Goal: Consume media (video, audio): Consume media (video, audio)

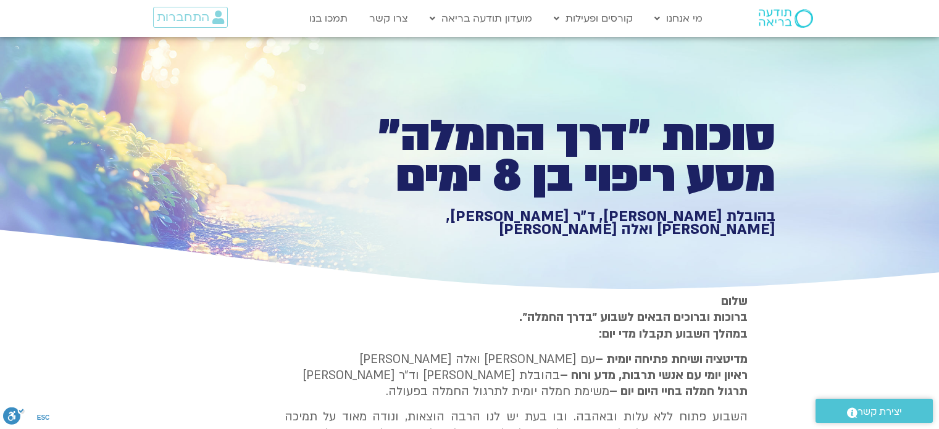
type input "851.4"
type input "3128.933333"
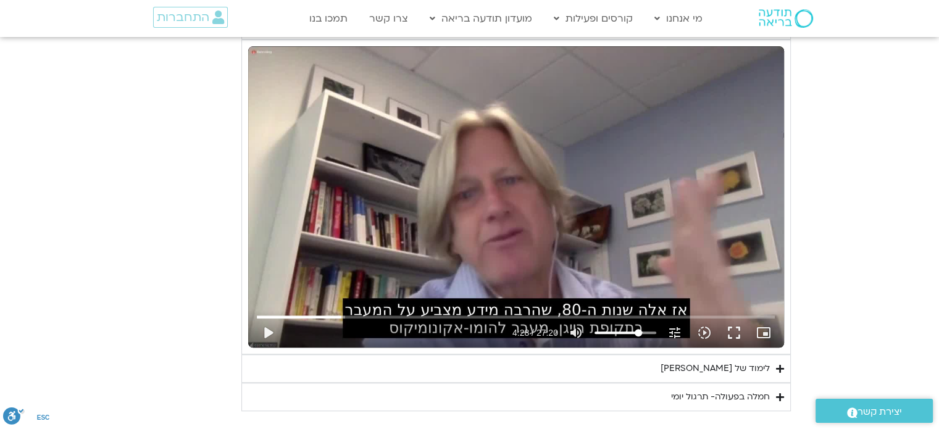
type input "851.4"
type input "3128.933333"
type input "851.4"
type input "3128.933333"
type input "851.4"
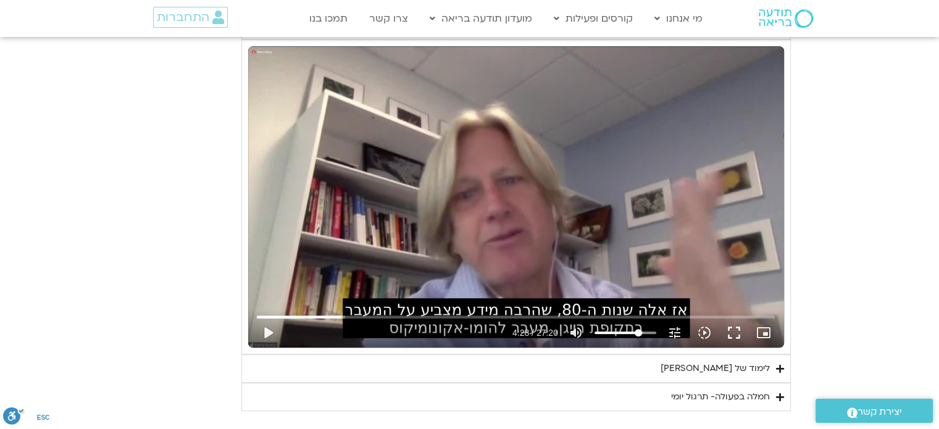
type input "3128.933333"
type input "851.4"
type input "3128.933333"
type input "851.4"
type input "3128.933333"
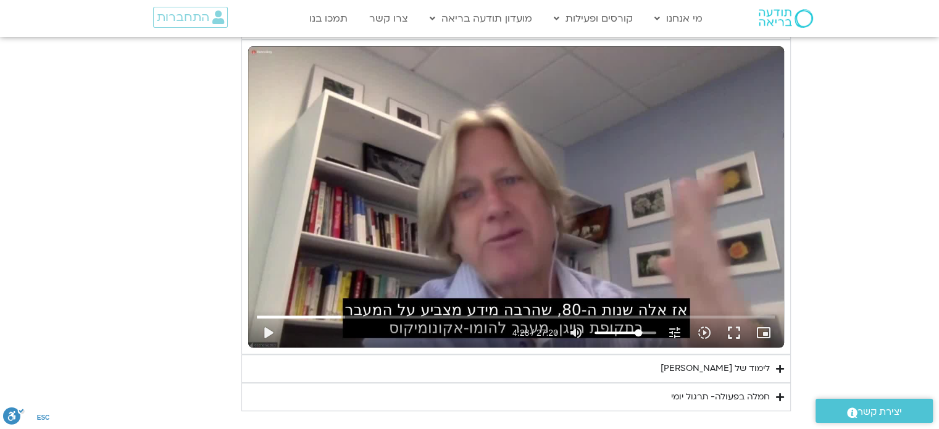
type input "851.4"
type input "3128.933333"
type input "851.4"
type input "3128.933333"
type input "851.4"
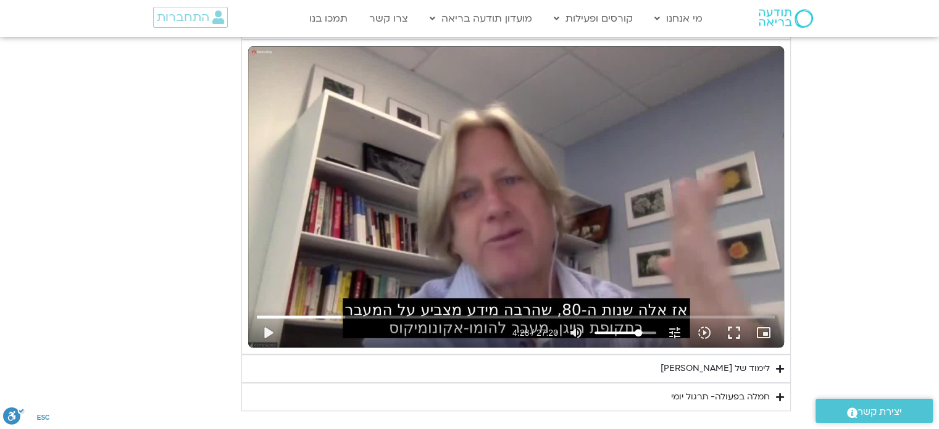
type input "3128.933333"
type input "851.4"
type input "3128.933333"
type input "851.4"
type input "3128.933333"
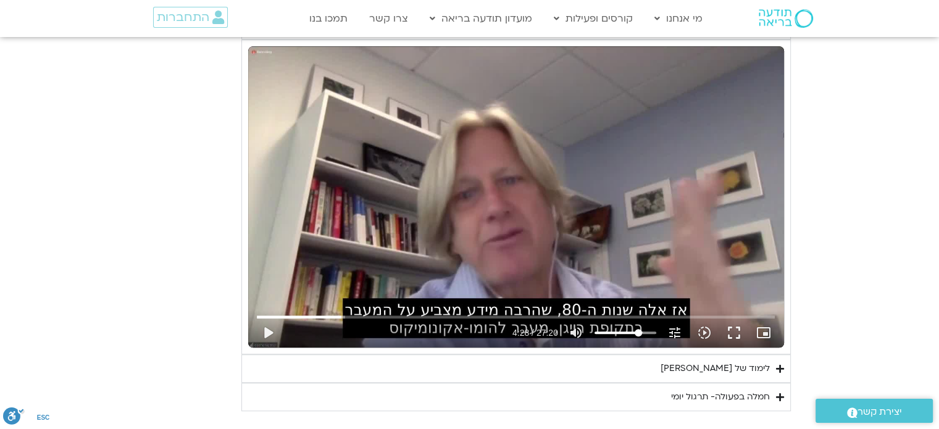
type input "851.4"
type input "3128.933333"
type input "851.4"
type input "3128.933333"
type input "851.4"
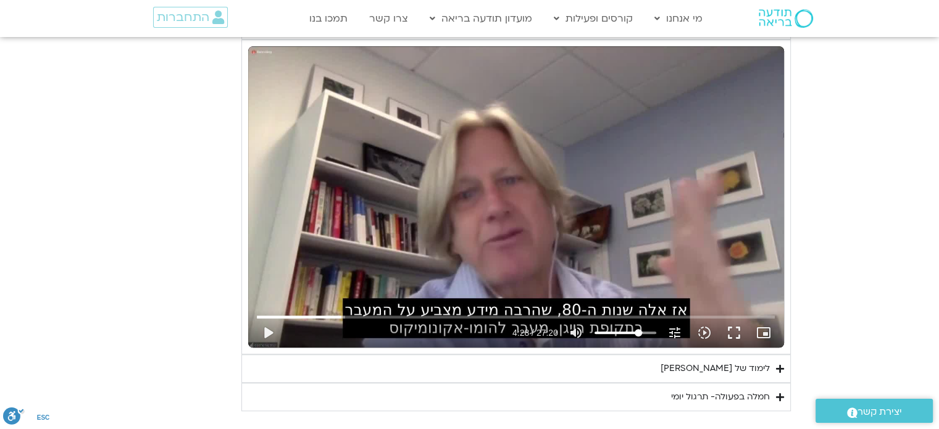
type input "3128.933333"
type input "851.4"
type input "3128.933333"
type input "851.4"
type input "3128.933333"
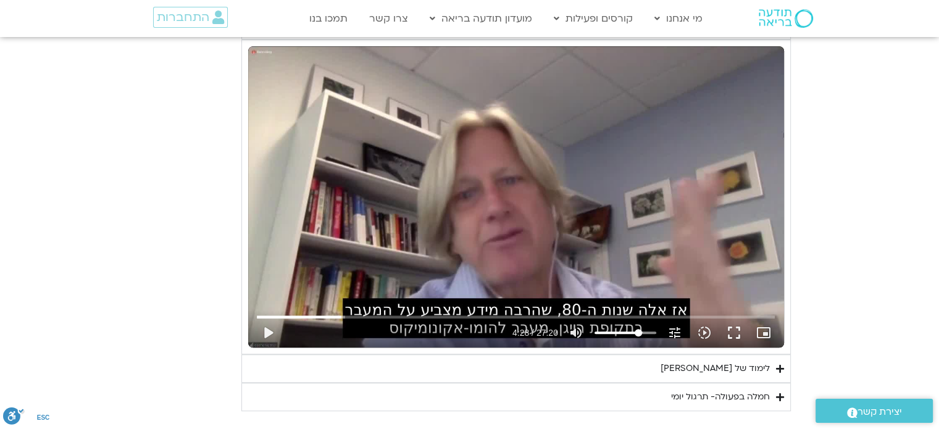
type input "851.4"
type input "3128.933333"
type input "851.4"
type input "3128.933333"
type input "851.4"
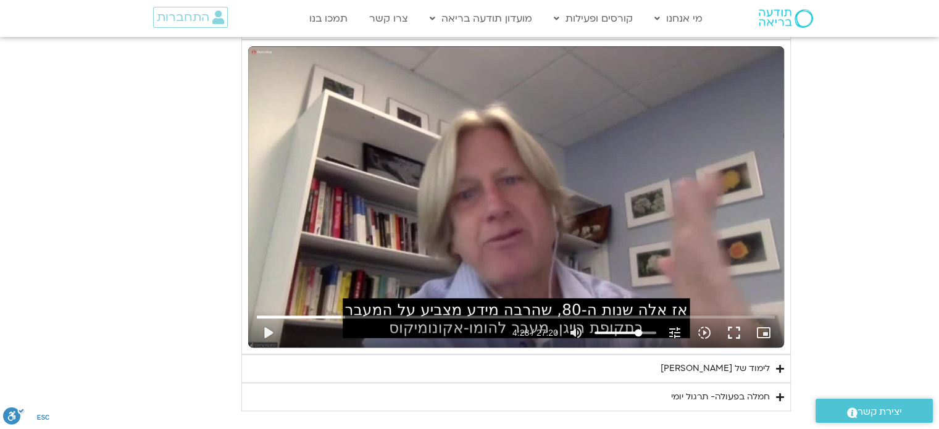
type input "3128.933333"
type input "851.4"
type input "3128.933333"
type input "851.4"
type input "3128.933333"
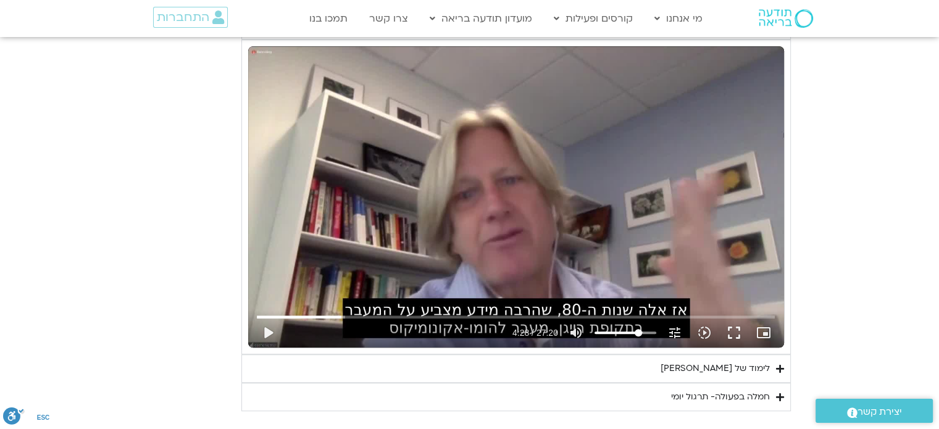
type input "851.4"
type input "3128.933333"
type input "851.4"
type input "3128.933333"
type input "851.4"
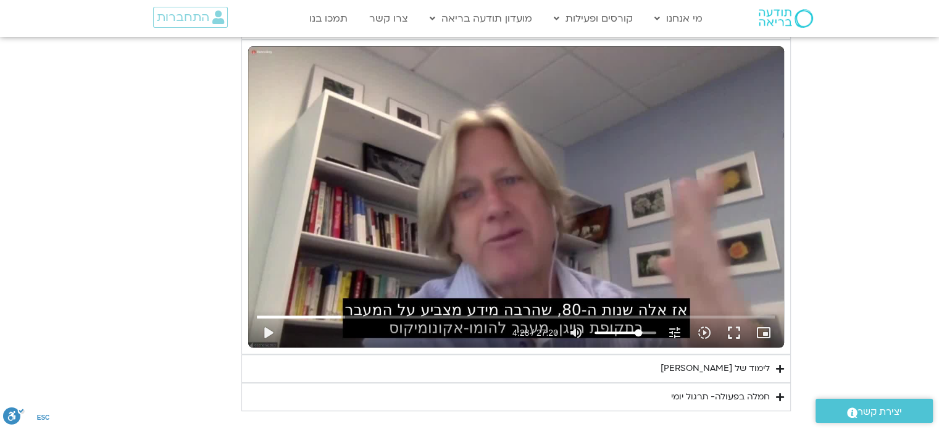
type input "3128.933333"
type input "851.4"
type input "3128.933333"
type input "851.4"
type input "3128.933333"
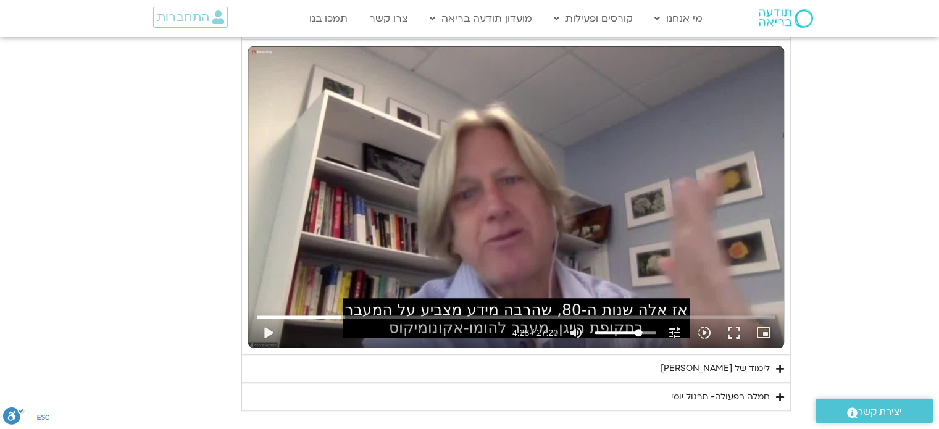
type input "851.4"
type input "3128.933333"
type input "851.4"
type input "3128.933333"
type input "851.4"
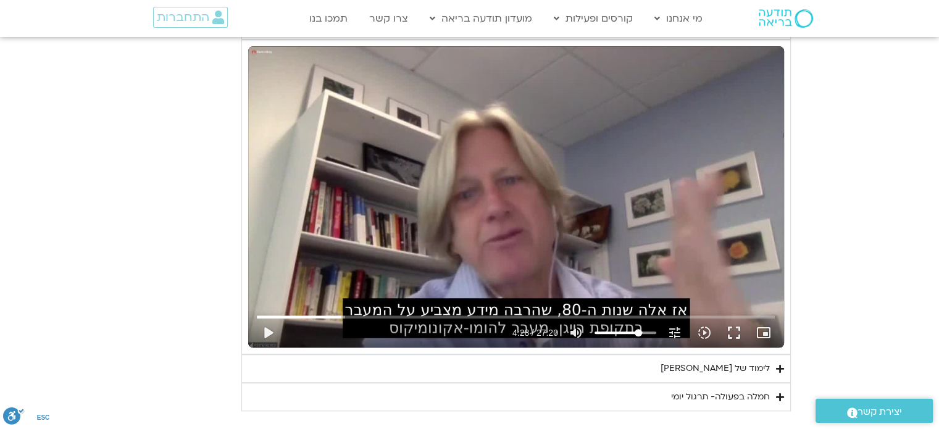
type input "3128.933333"
type input "851.4"
type input "3128.933333"
type input "851.4"
type input "3128.933333"
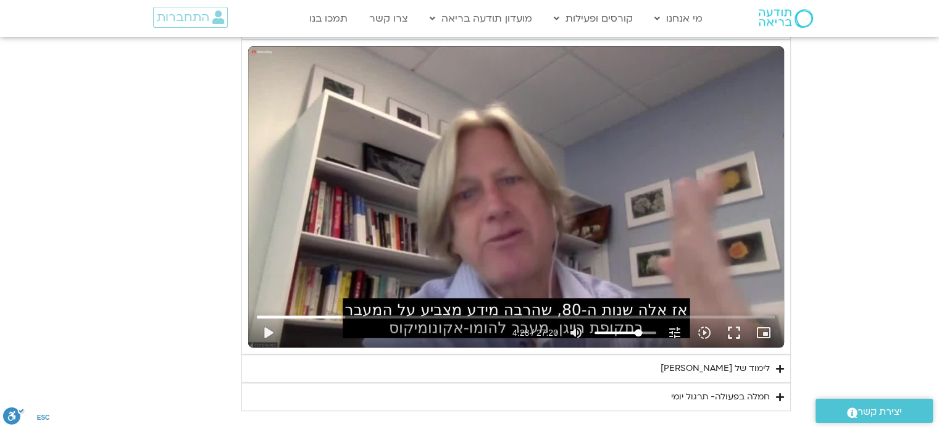
type input "851.4"
type input "3128.933333"
type input "851.4"
type input "3128.933333"
type input "851.4"
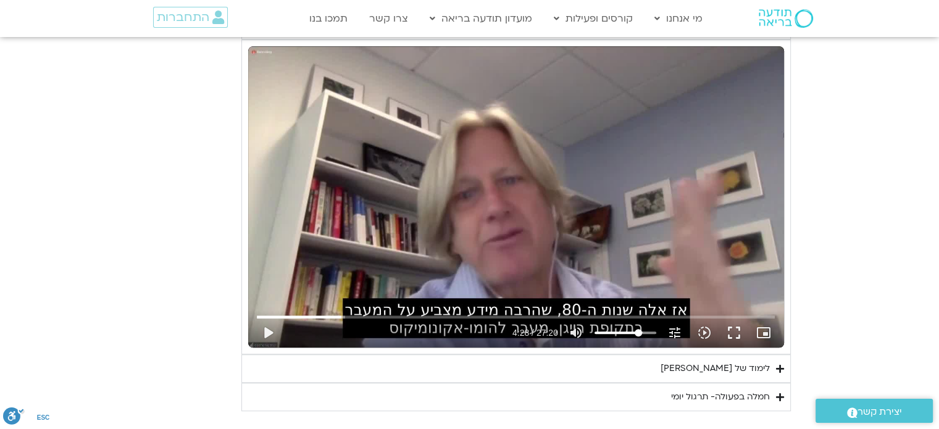
type input "3128.933333"
type input "851.4"
type input "3128.933333"
type input "851.4"
type input "3128.933333"
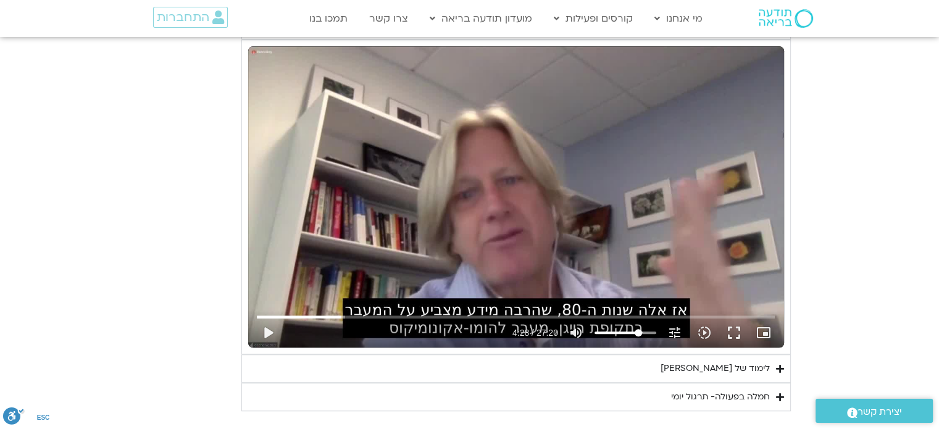
type input "851.4"
type input "3128.933333"
type input "851.4"
type input "3128.933333"
type input "851.4"
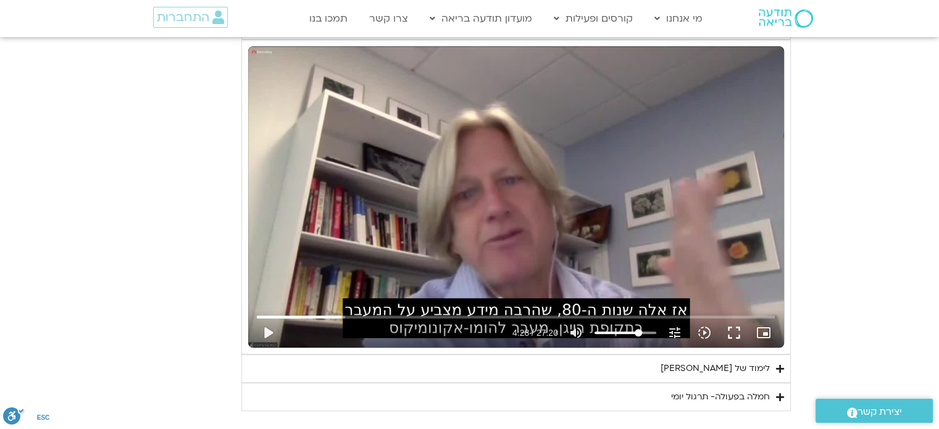
type input "3128.933333"
type input "851.4"
type input "3128.933333"
type input "851.4"
type input "3128.933333"
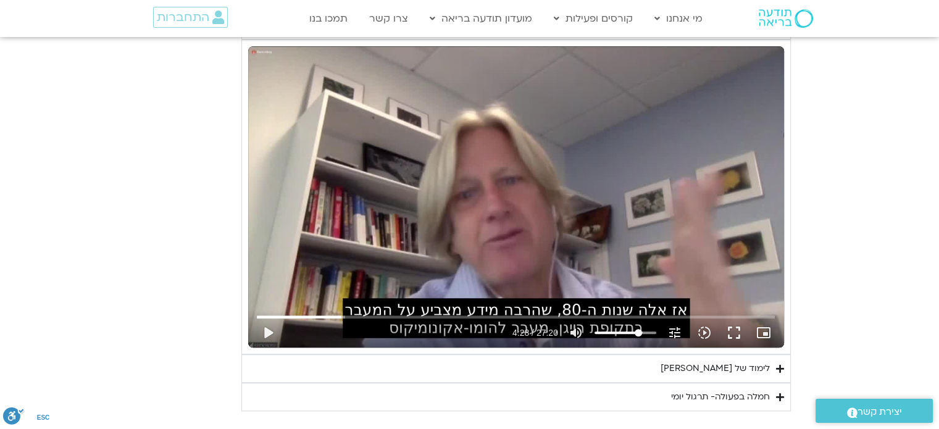
type input "851.4"
type input "3128.933333"
type input "851.4"
type input "3128.933333"
type input "851.4"
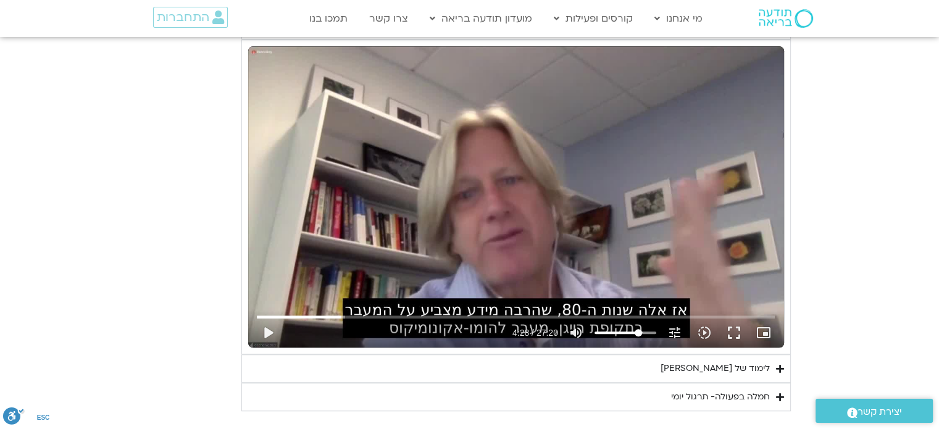
type input "3128.933333"
type input "851.4"
type input "3128.933333"
type input "851.4"
type input "3128.933333"
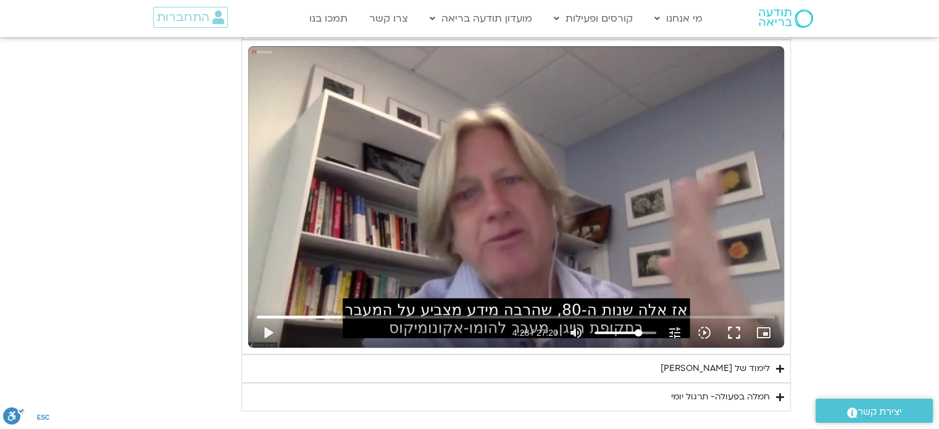
type input "851.4"
type input "3128.933333"
type input "851.4"
type input "3128.933333"
type input "851.4"
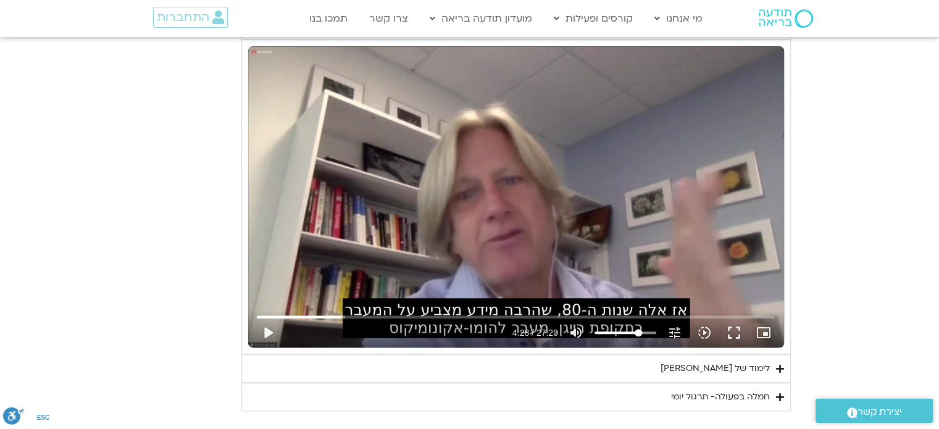
type input "3128.933333"
type input "851.4"
type input "3128.933333"
type input "851.4"
type input "3128.933333"
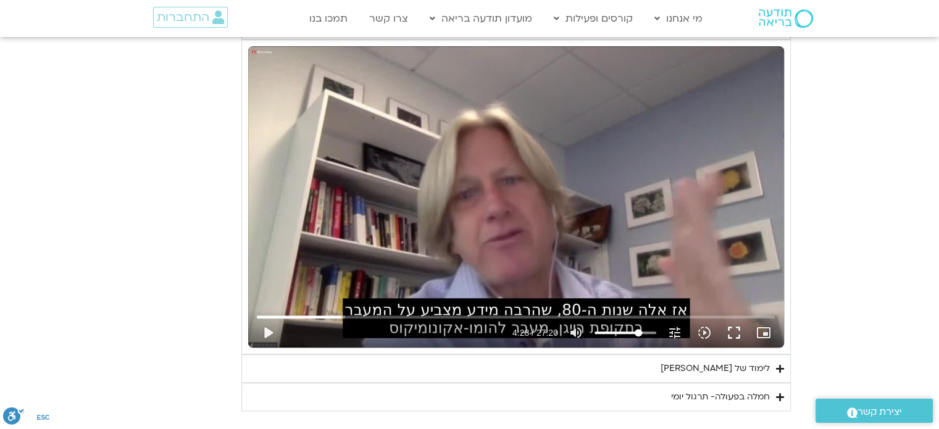
type input "851.4"
type input "3128.933333"
type input "851.4"
type input "3128.933333"
type input "851.4"
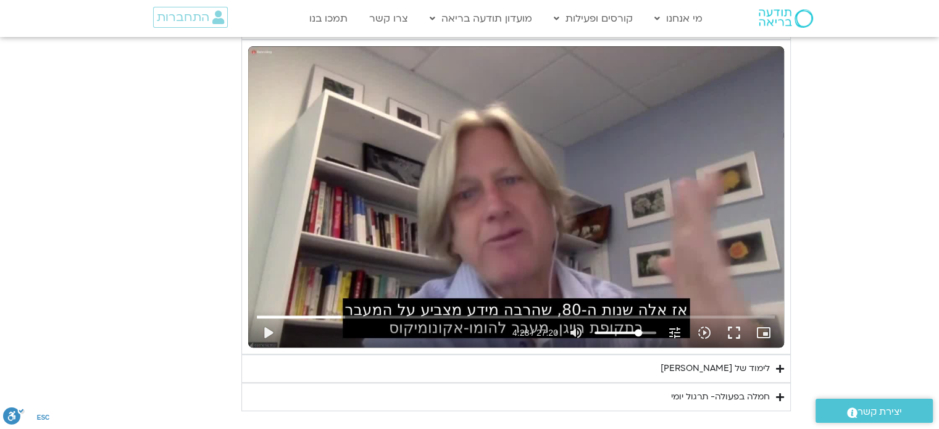
type input "3128.933333"
type input "851.4"
type input "3128.933333"
type input "851.4"
type input "3128.933333"
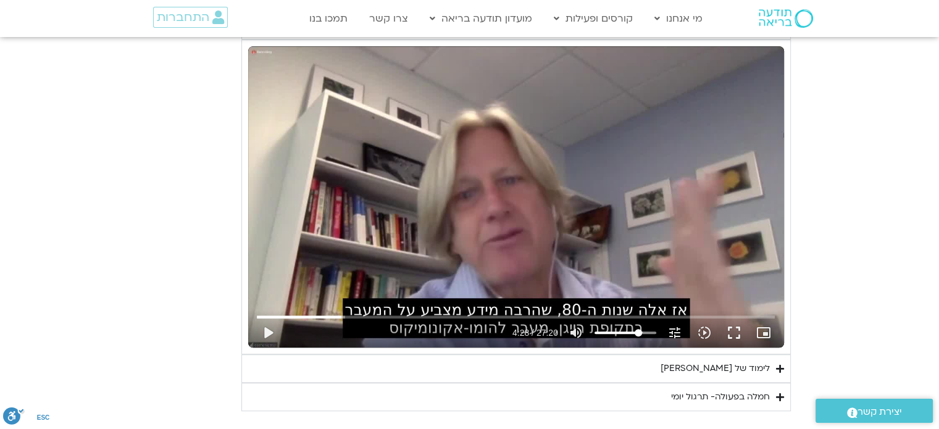
type input "851.4"
type input "3128.933333"
type input "851.4"
type input "3128.933333"
type input "851.4"
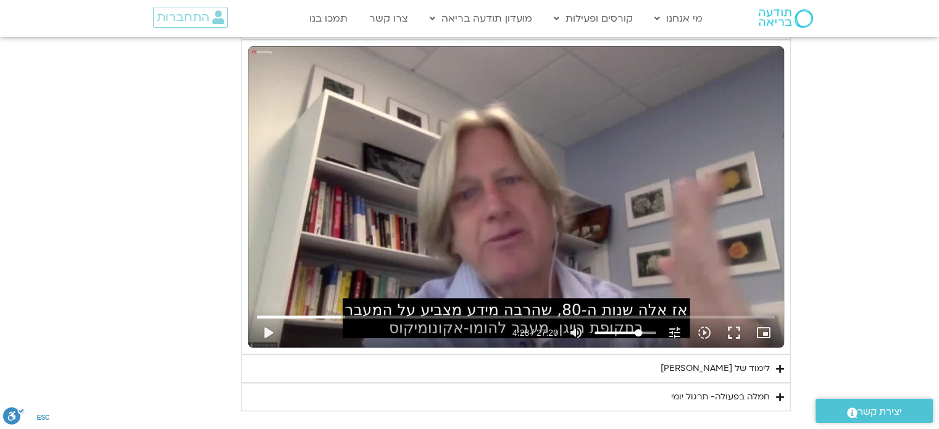
type input "3128.933333"
type input "851.4"
type input "3128.933333"
type input "851.4"
type input "3128.933333"
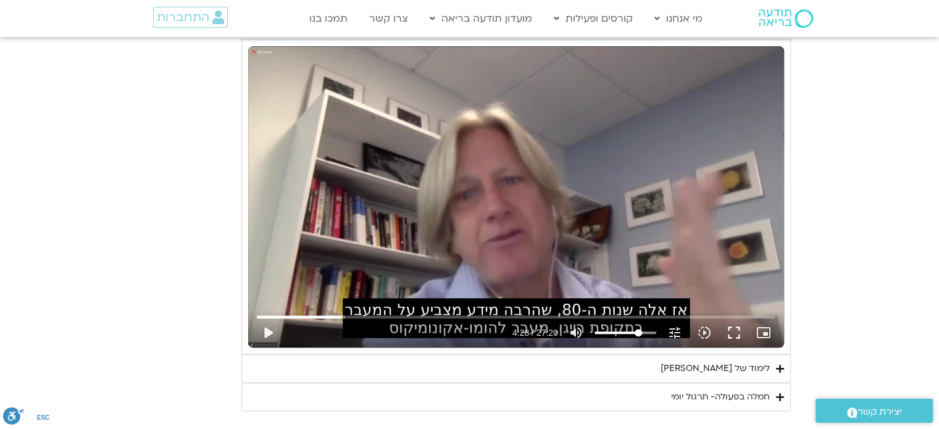
type input "851.4"
type input "3128.933333"
type input "851.4"
type input "3128.933333"
type input "851.4"
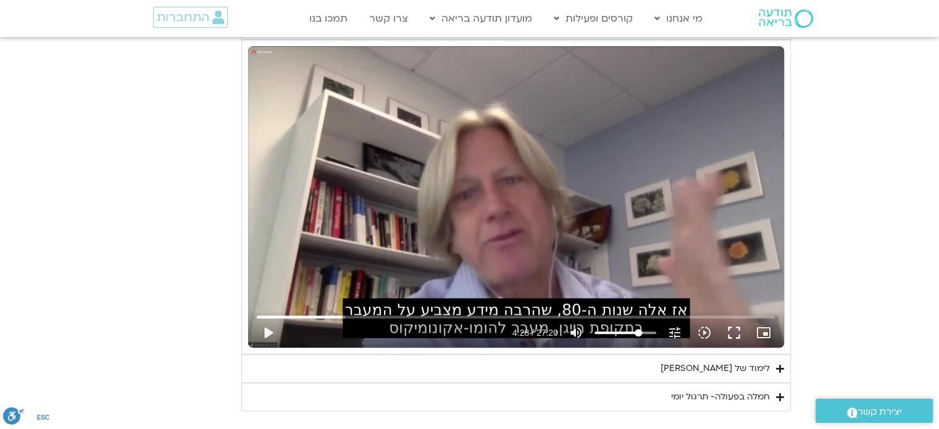
type input "3128.933333"
type input "851.4"
type input "3128.933333"
